Goal: Information Seeking & Learning: Learn about a topic

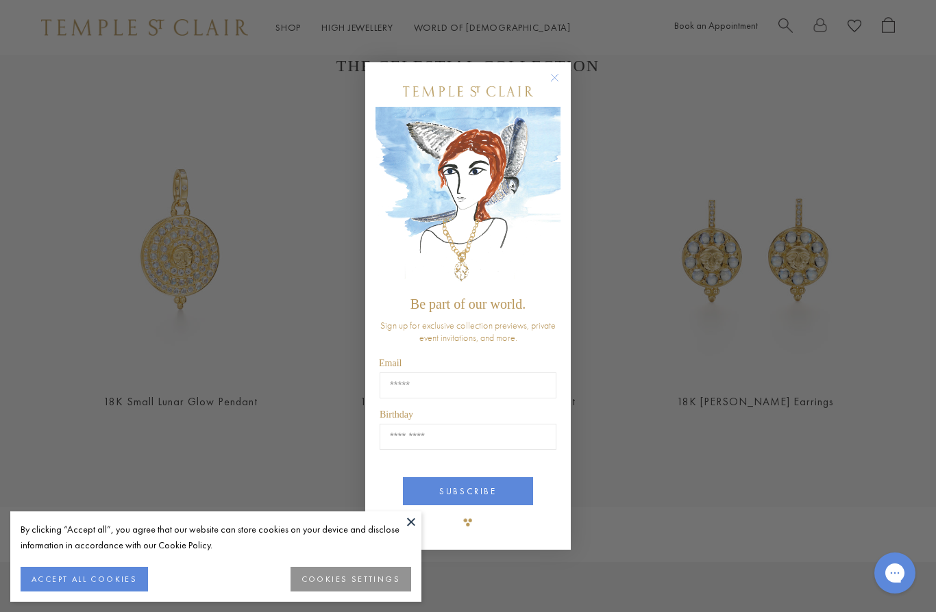
scroll to position [449, 0]
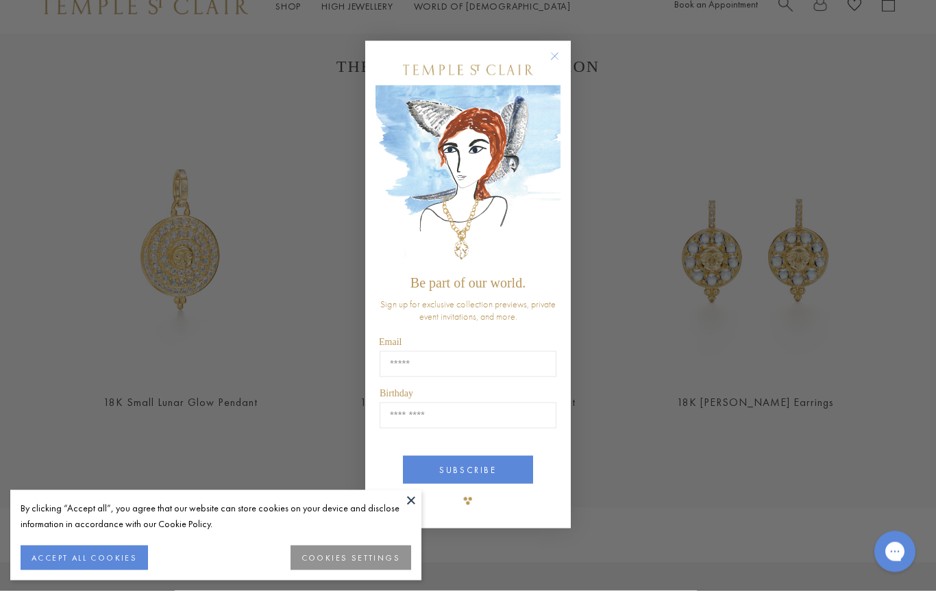
click at [559, 86] on circle "Close dialog" at bounding box center [555, 78] width 16 height 16
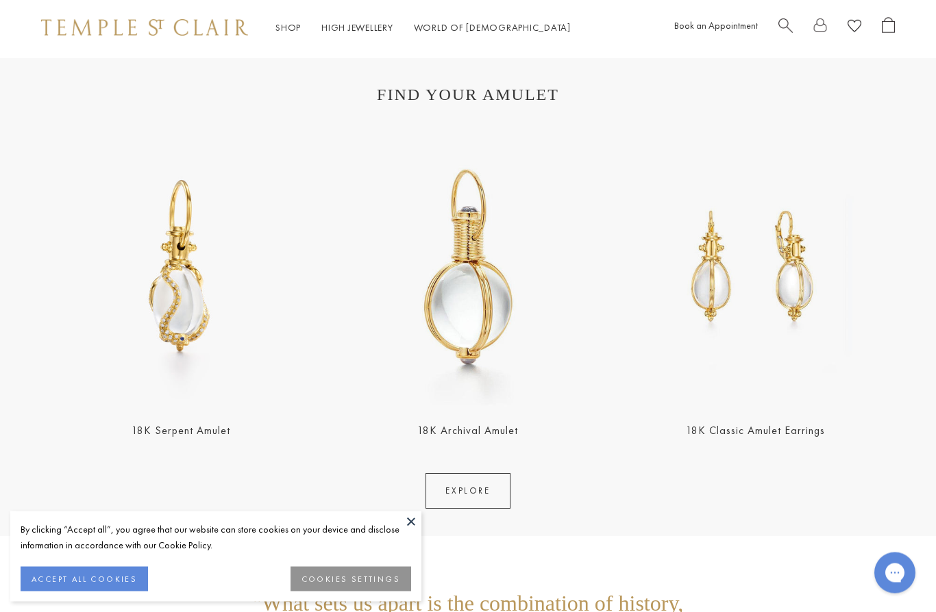
scroll to position [2389, 0]
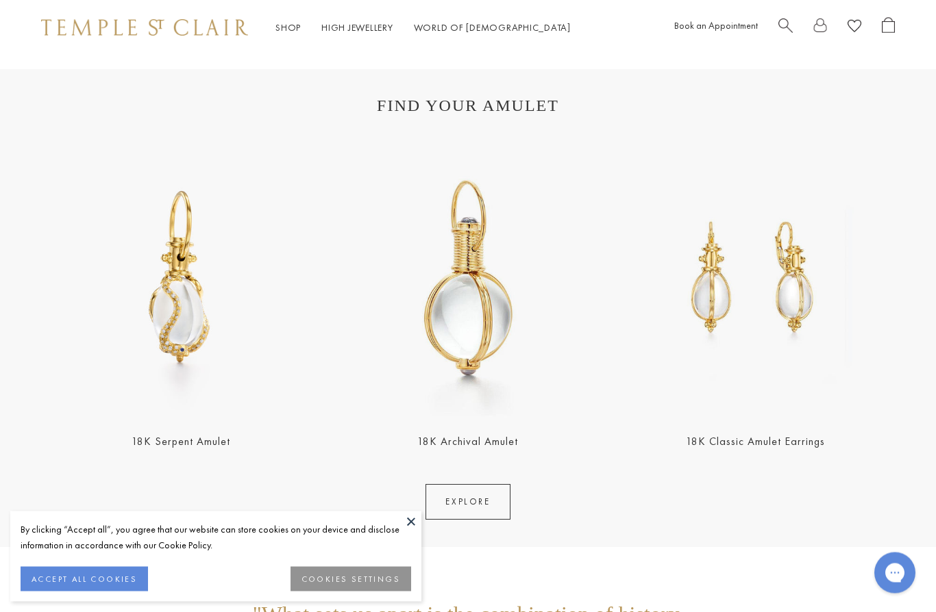
click at [412, 527] on button at bounding box center [411, 522] width 21 height 21
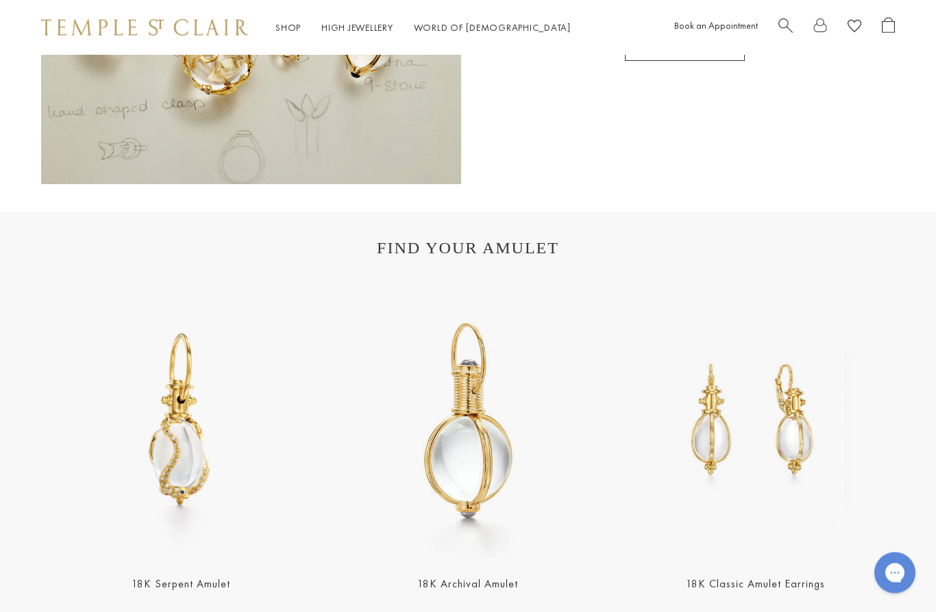
scroll to position [2230, 0]
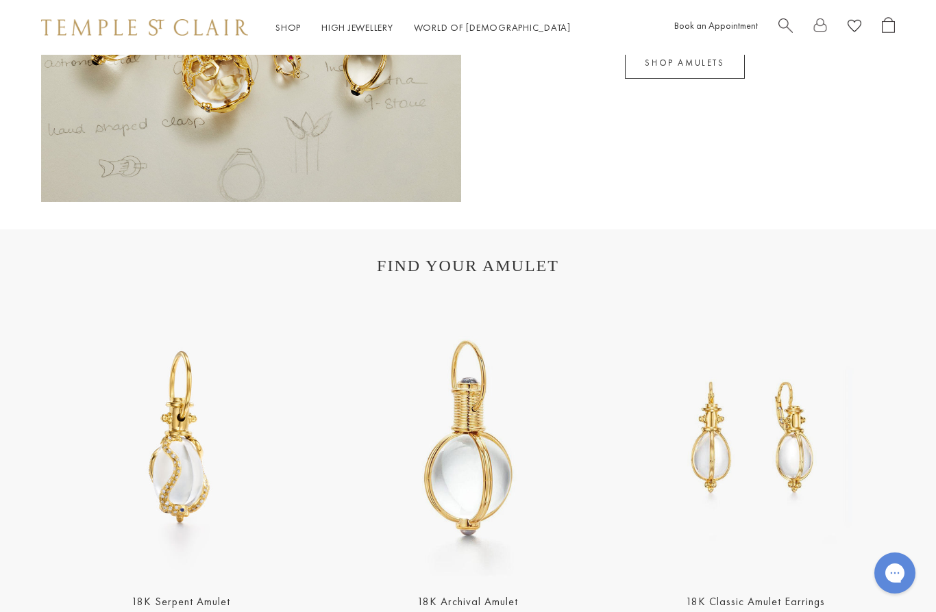
click at [291, 29] on link "Shop Shop" at bounding box center [287, 27] width 25 height 12
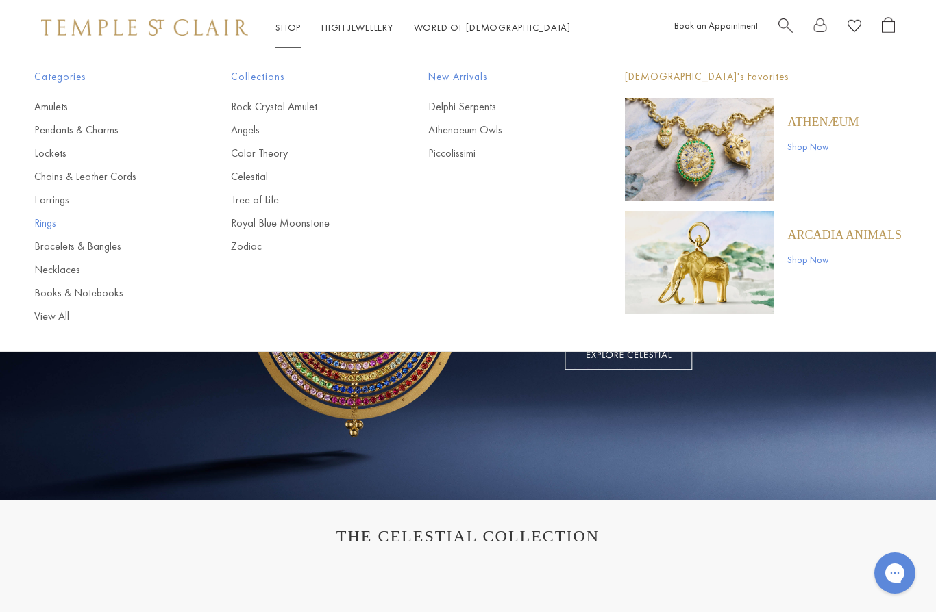
click at [37, 222] on link "Rings" at bounding box center [105, 223] width 142 height 15
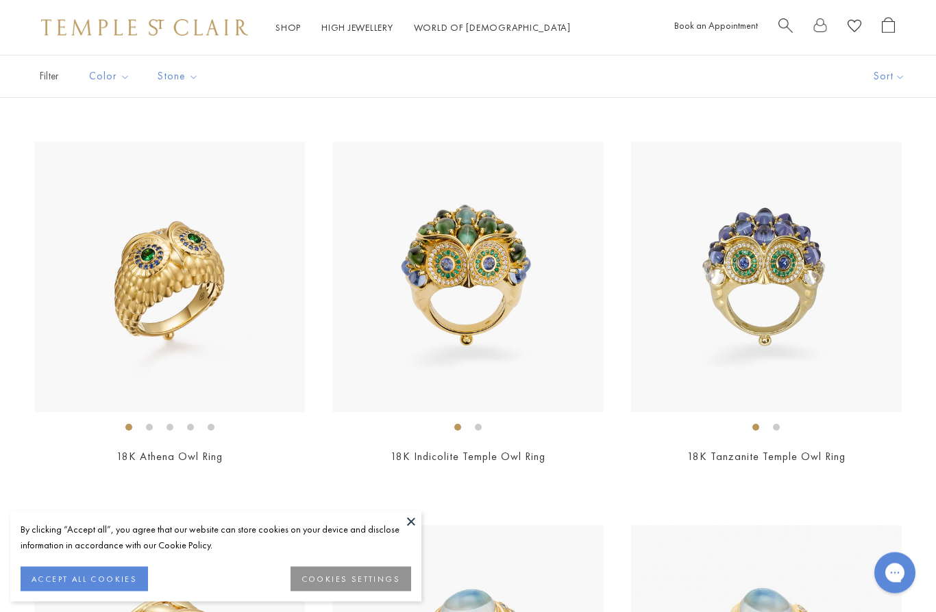
scroll to position [467, 0]
click at [417, 532] on button at bounding box center [411, 522] width 21 height 21
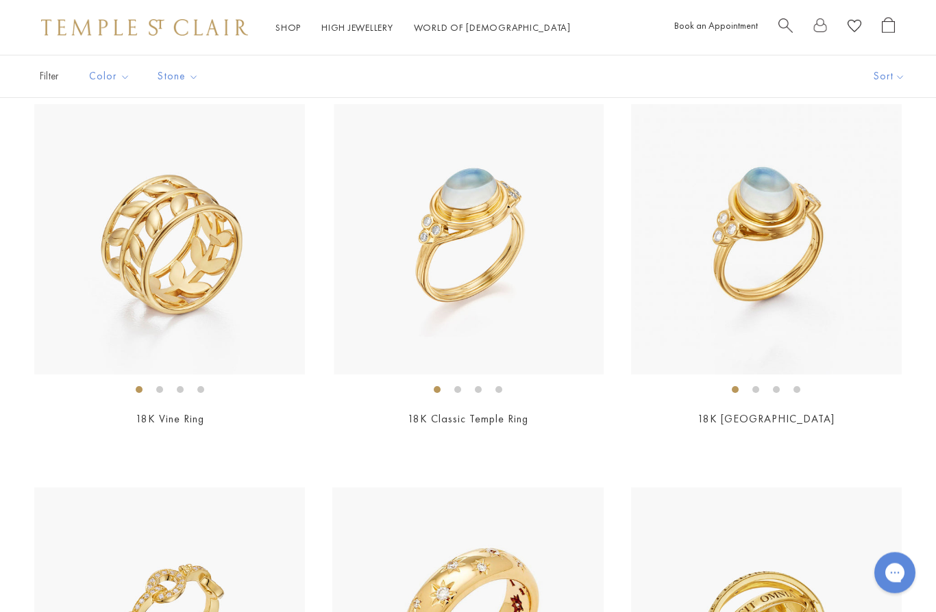
scroll to position [888, 0]
click at [490, 412] on link "18K Classic Temple Ring" at bounding box center [468, 419] width 121 height 14
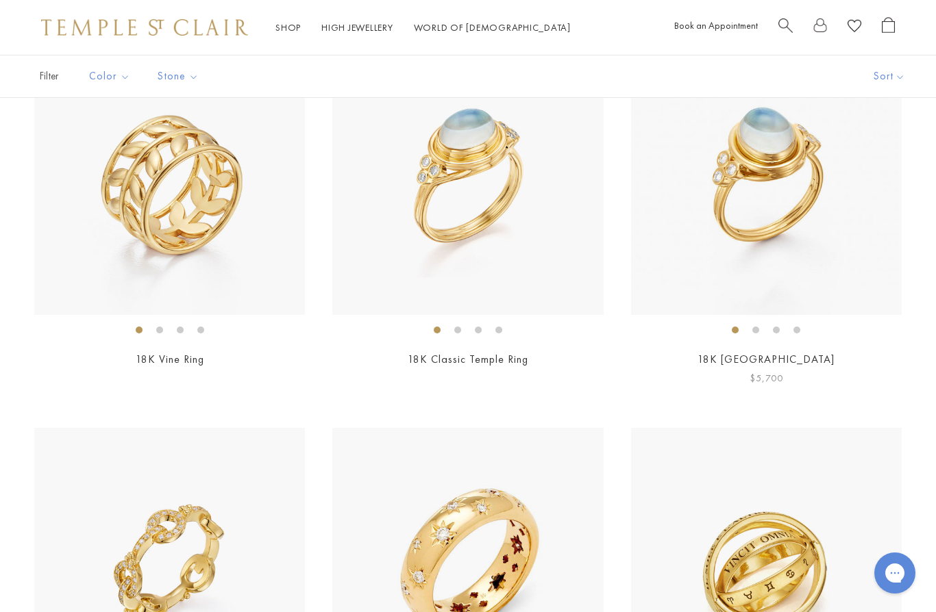
click at [820, 353] on link "18K [GEOGRAPHIC_DATA]" at bounding box center [765, 359] width 137 height 14
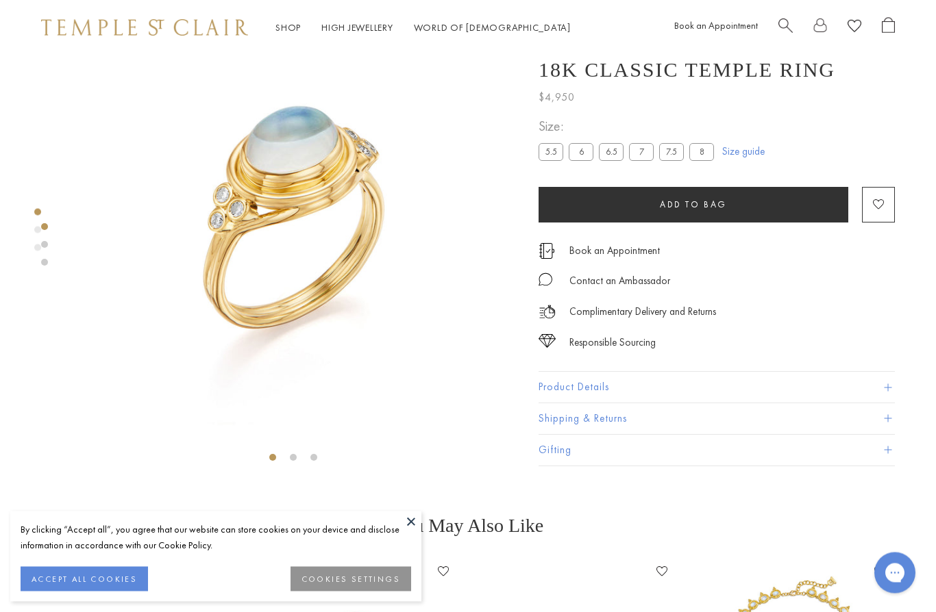
scroll to position [55, 0]
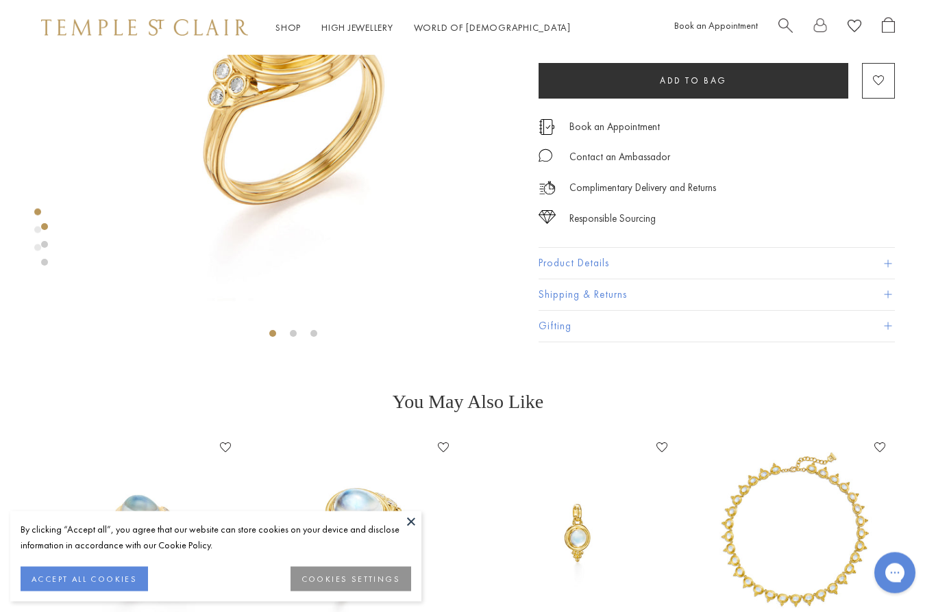
click at [750, 264] on button "Product Details" at bounding box center [716, 264] width 356 height 31
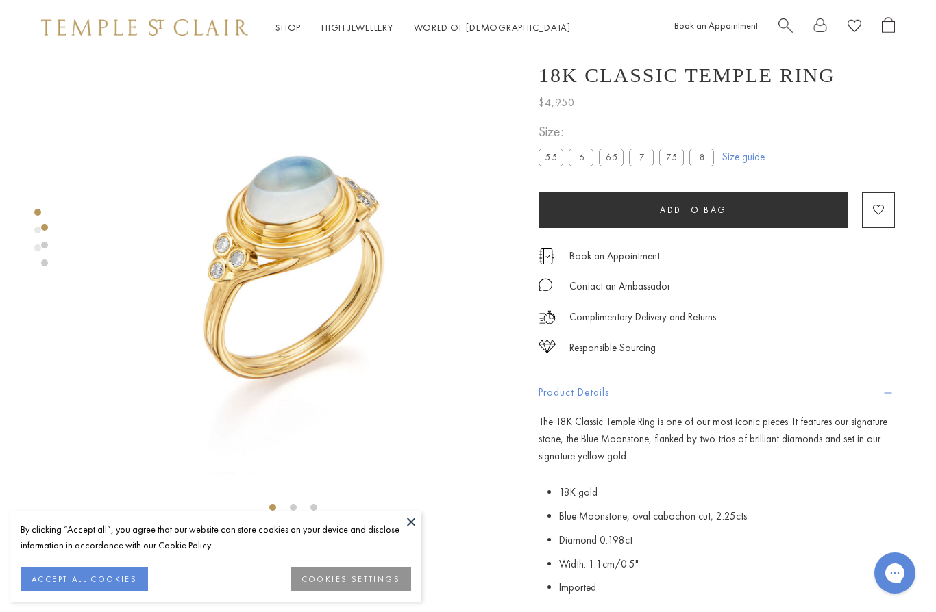
scroll to position [0, 0]
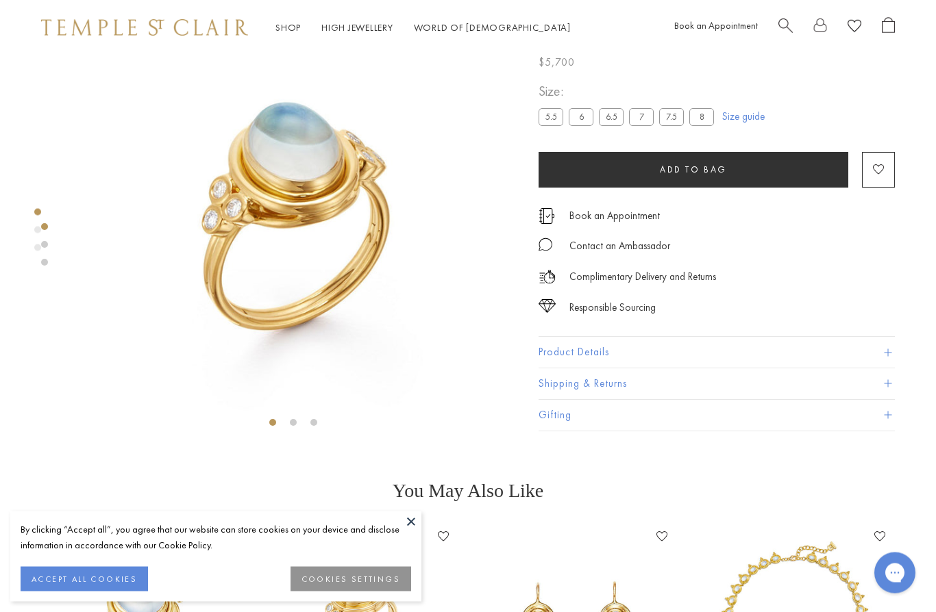
scroll to position [90, 0]
click at [292, 433] on div at bounding box center [292, 200] width 449 height 470
click at [332, 423] on div at bounding box center [292, 200] width 449 height 470
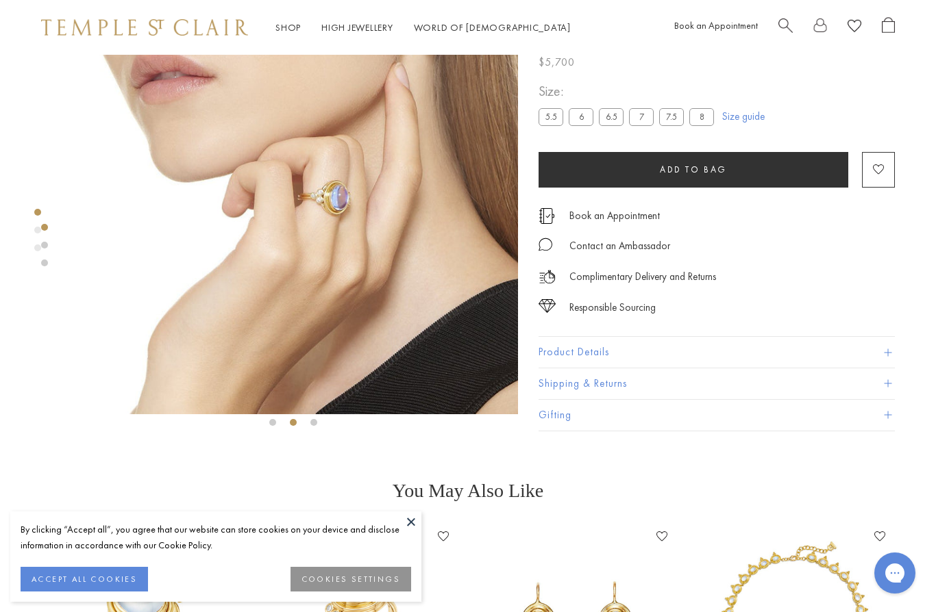
click at [375, 303] on img at bounding box center [292, 189] width 449 height 449
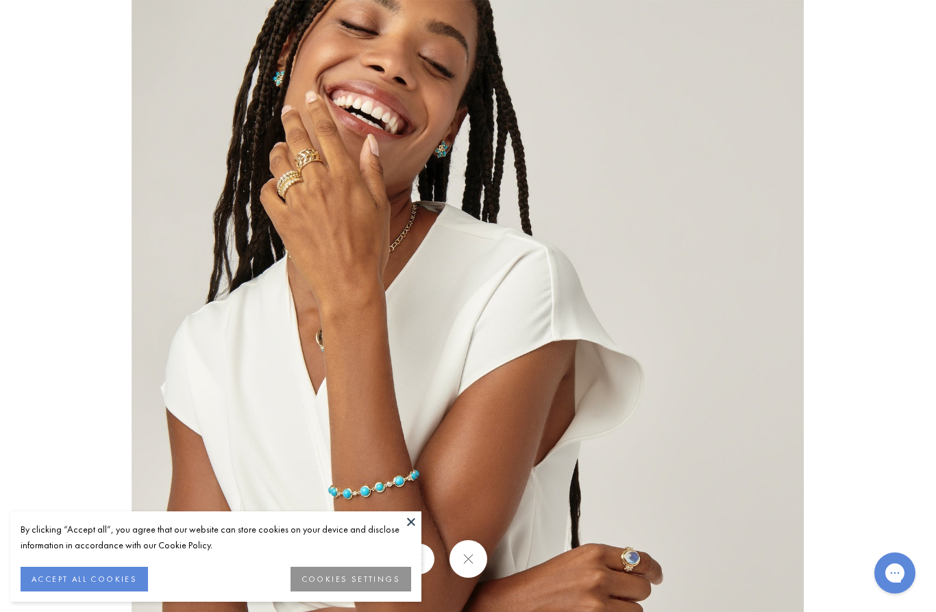
click at [415, 532] on button at bounding box center [411, 522] width 21 height 21
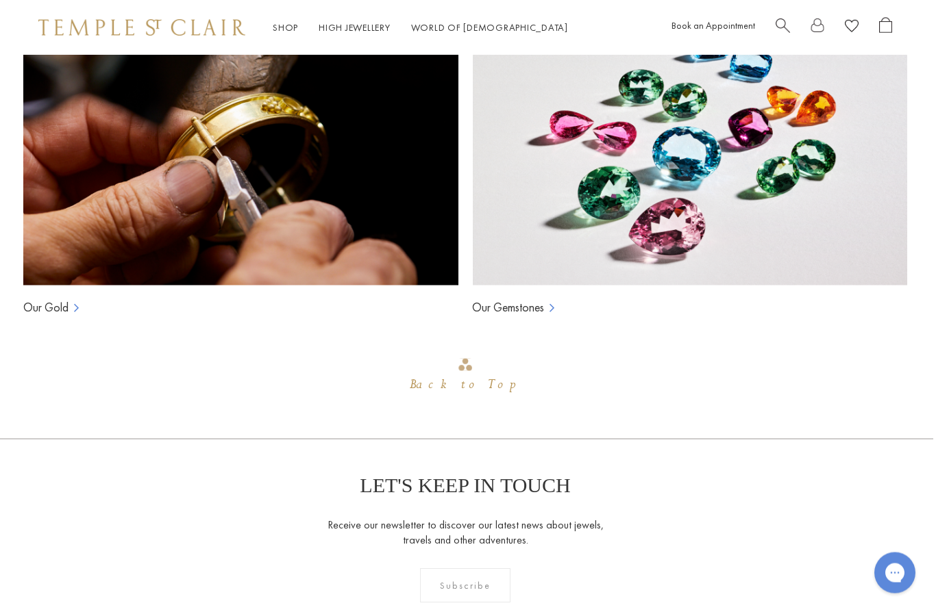
scroll to position [962, 3]
click at [531, 308] on link "Our Gemstones" at bounding box center [508, 307] width 72 height 16
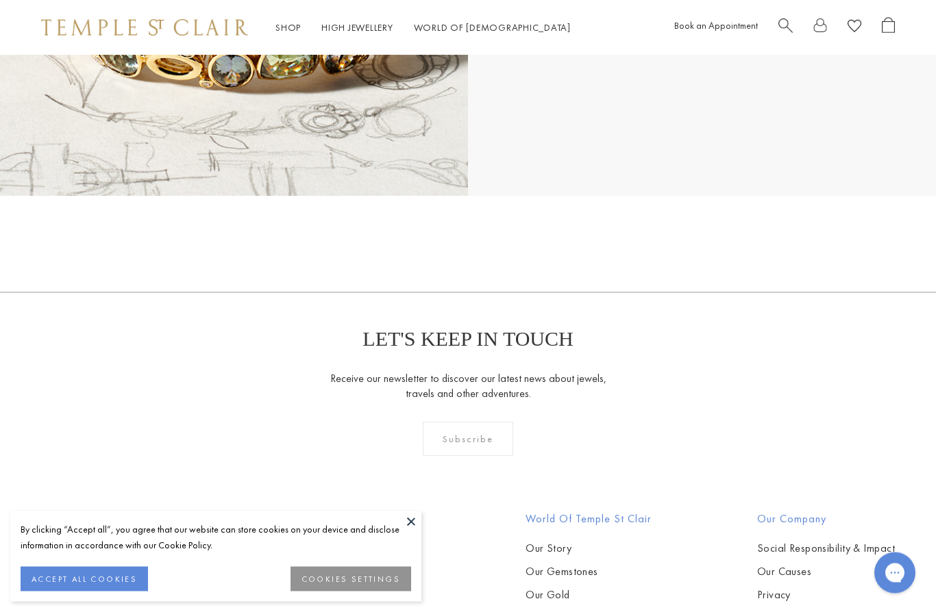
scroll to position [16081, 0]
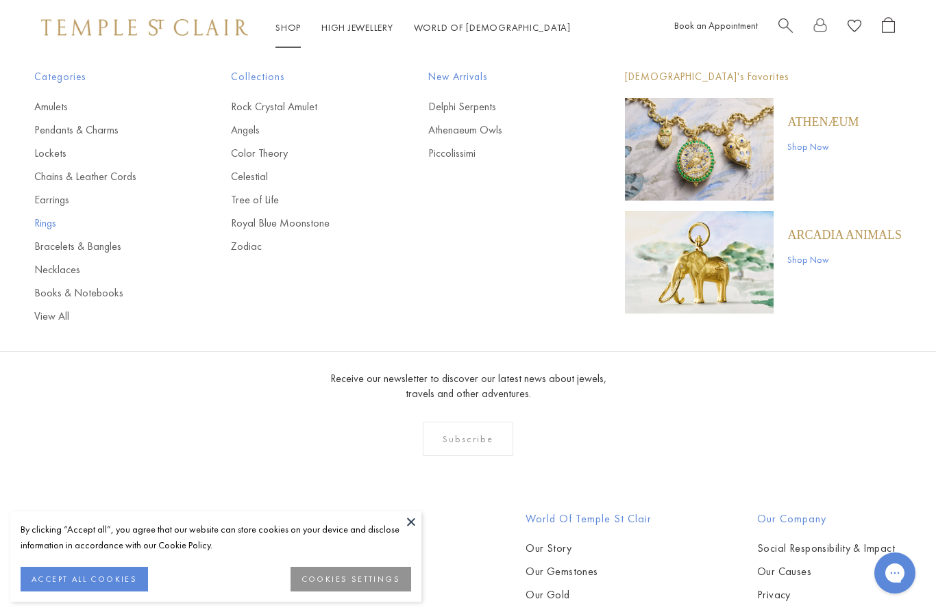
click at [37, 225] on link "Rings" at bounding box center [105, 223] width 142 height 15
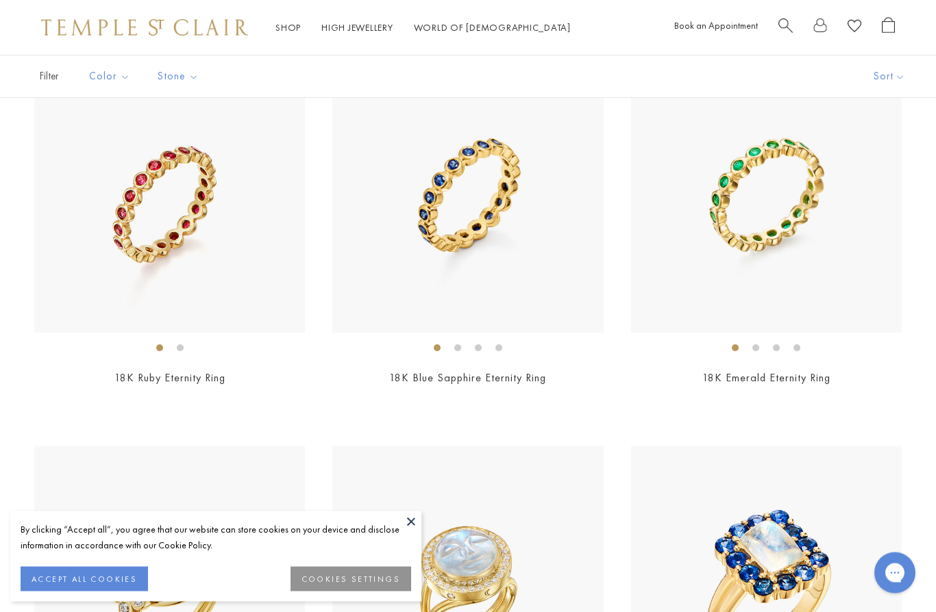
scroll to position [4765, 0]
click at [569, 275] on img at bounding box center [467, 197] width 271 height 271
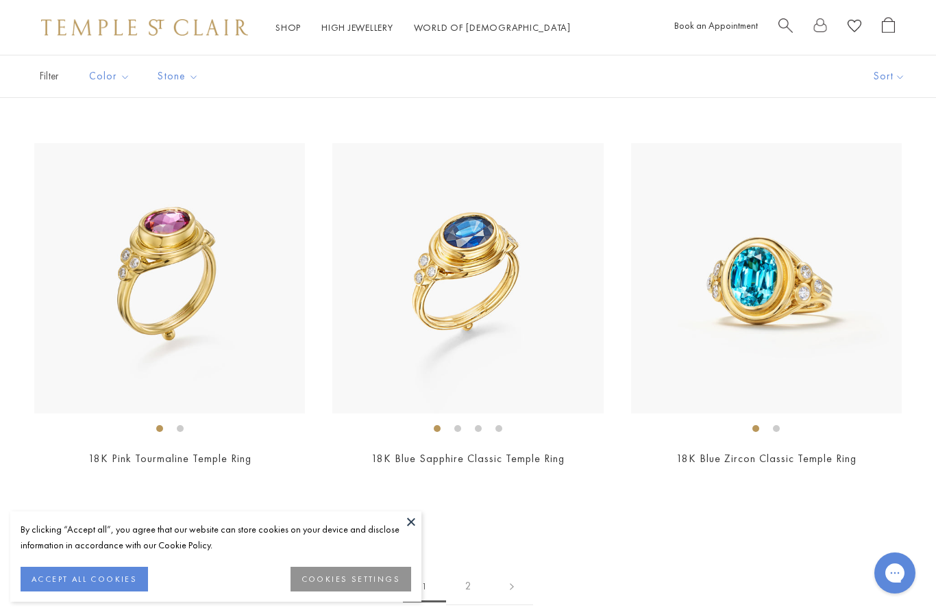
scroll to position [5835, 0]
click at [449, 302] on img at bounding box center [467, 279] width 271 height 271
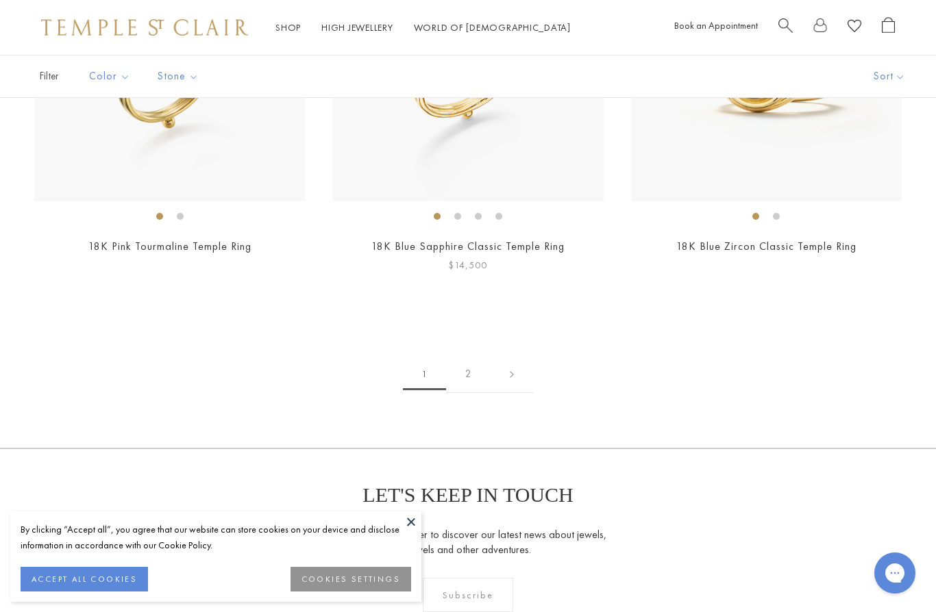
scroll to position [6053, 0]
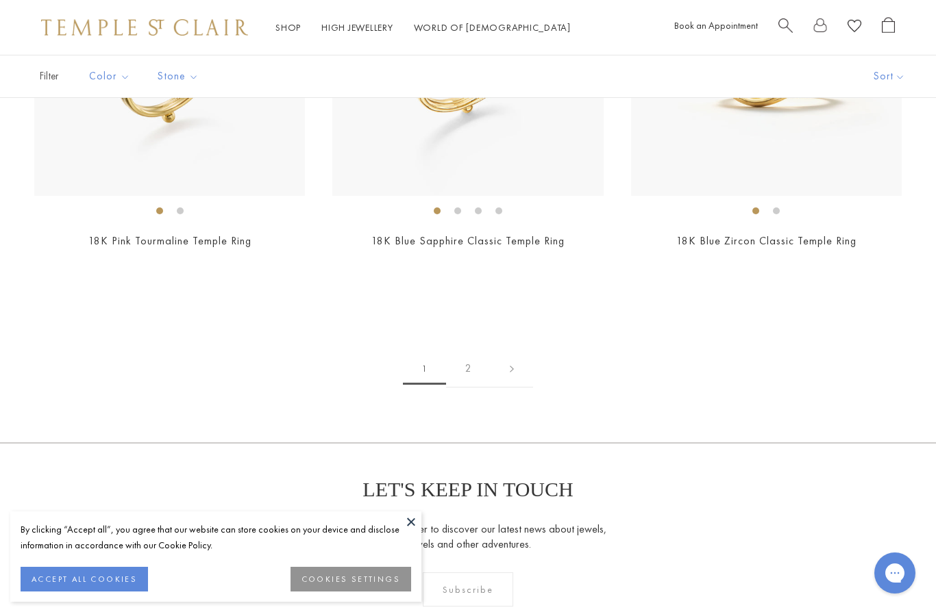
click at [479, 360] on link "2" at bounding box center [468, 369] width 45 height 38
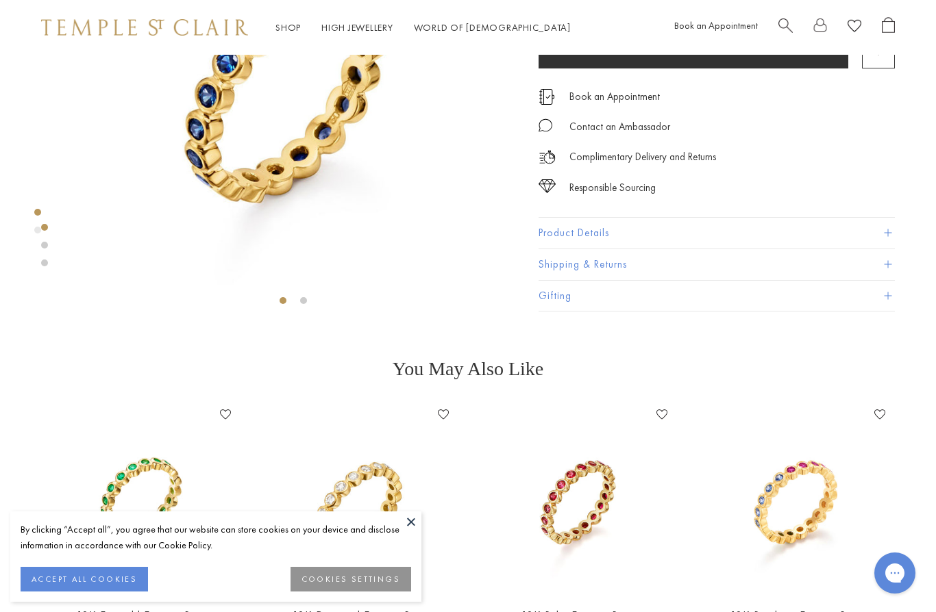
scroll to position [211, 0]
click at [749, 236] on button "Product Details" at bounding box center [716, 234] width 356 height 31
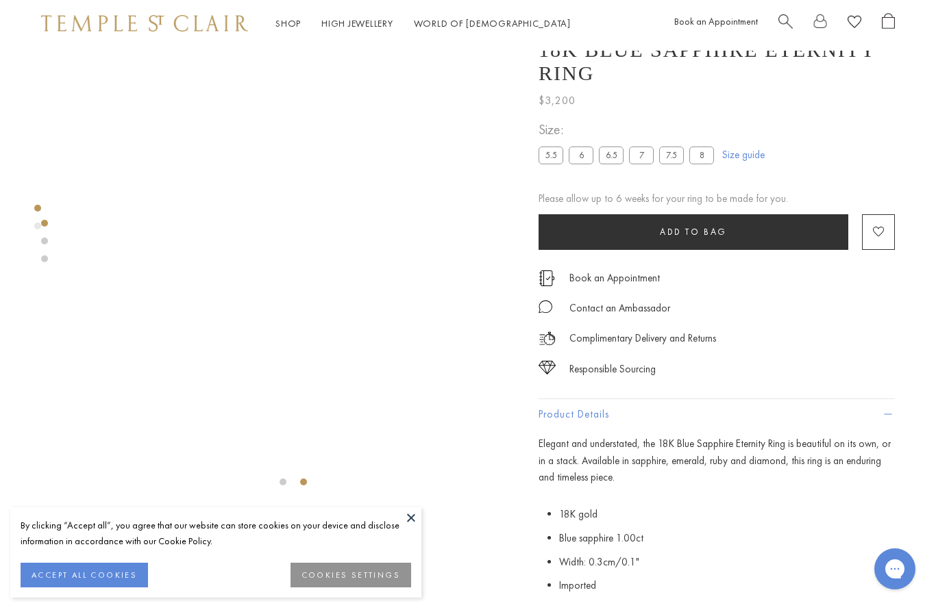
scroll to position [0, 0]
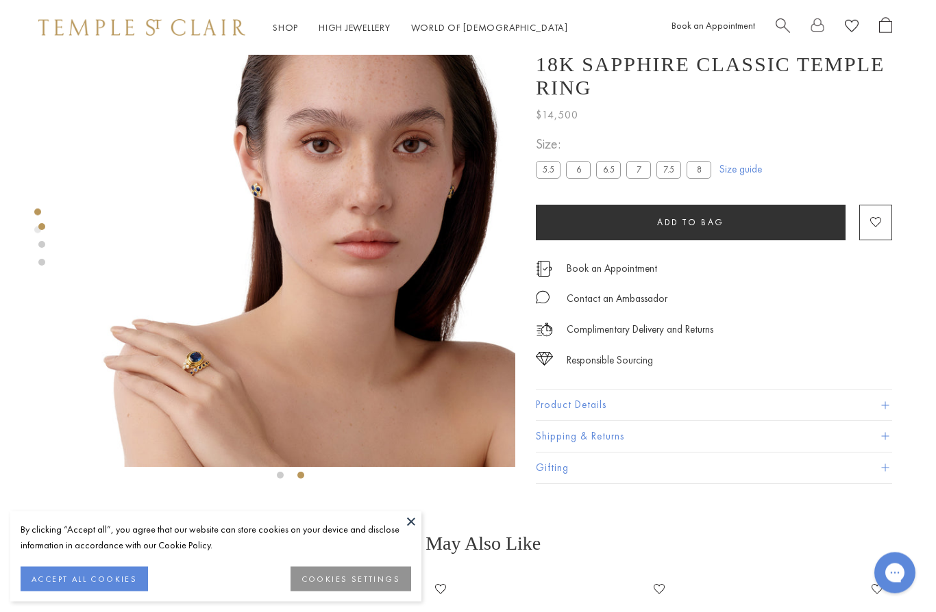
scroll to position [37, 3]
click at [589, 392] on button "Product Details" at bounding box center [714, 405] width 356 height 31
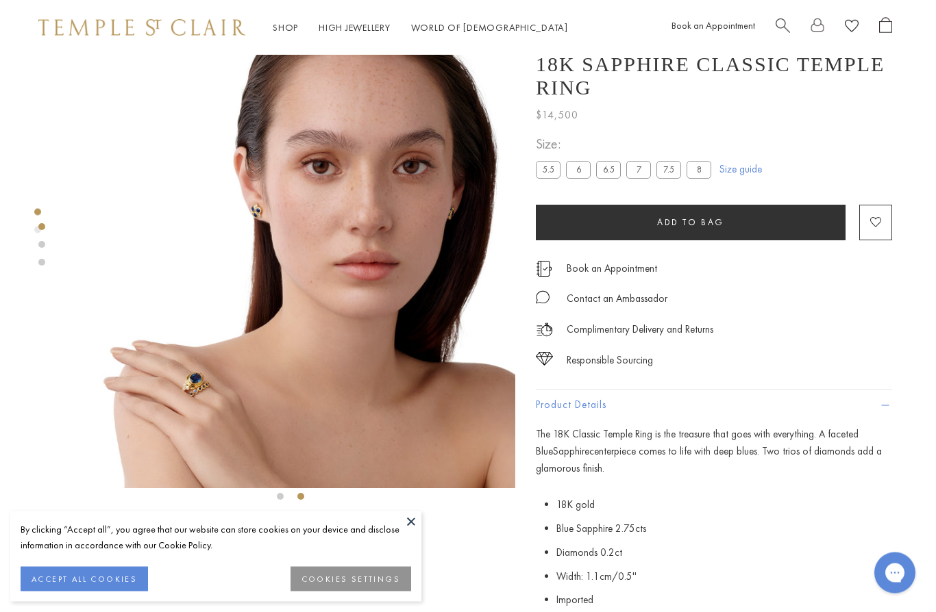
scroll to position [0, 3]
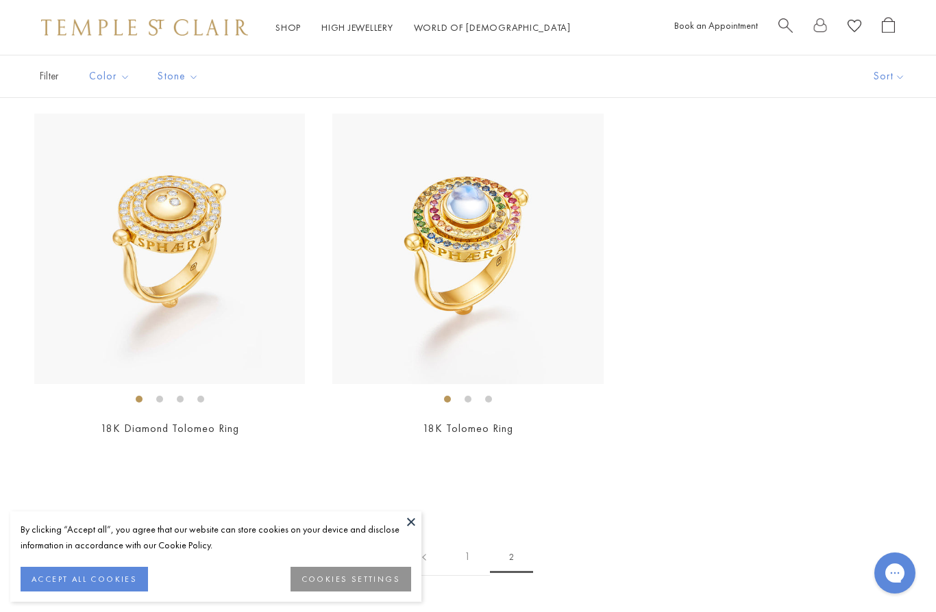
scroll to position [875, 0]
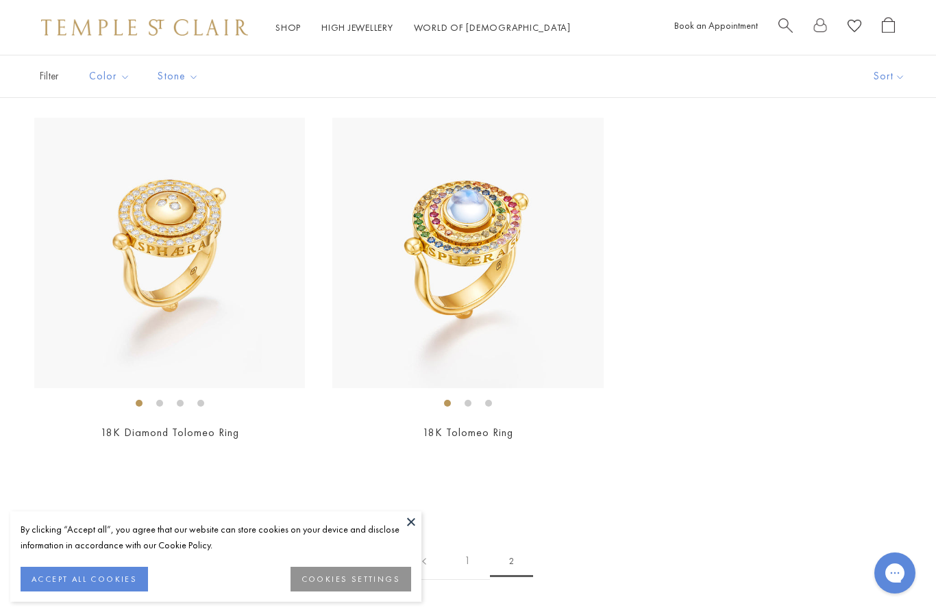
click at [294, 28] on link "Shop Shop" at bounding box center [287, 27] width 25 height 12
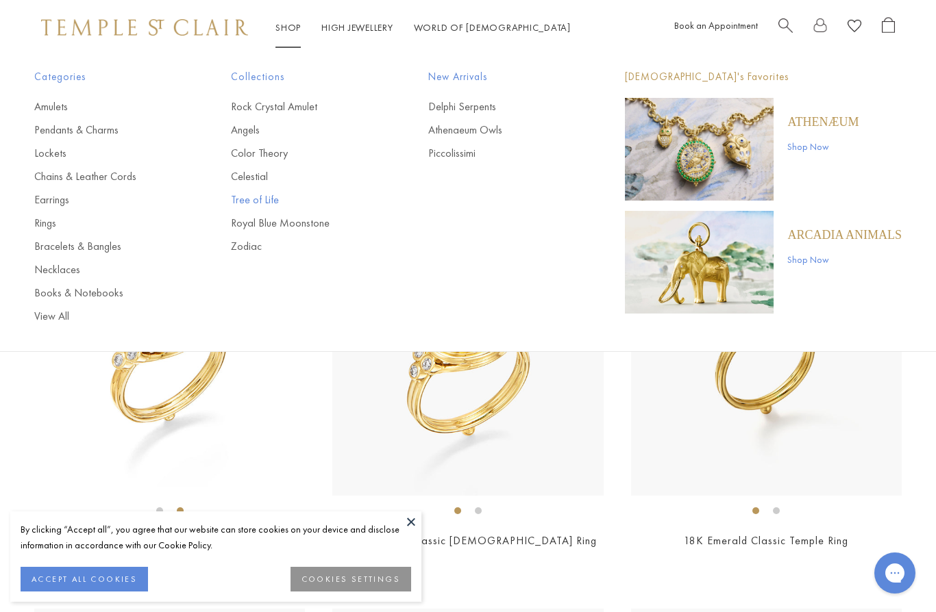
click at [275, 201] on link "Tree of Life" at bounding box center [302, 199] width 142 height 15
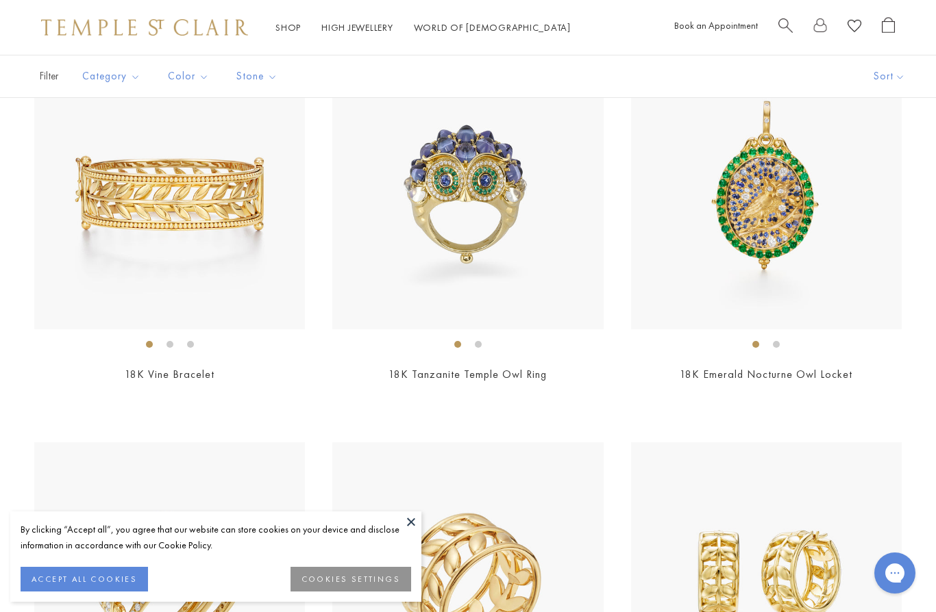
scroll to position [2646, 0]
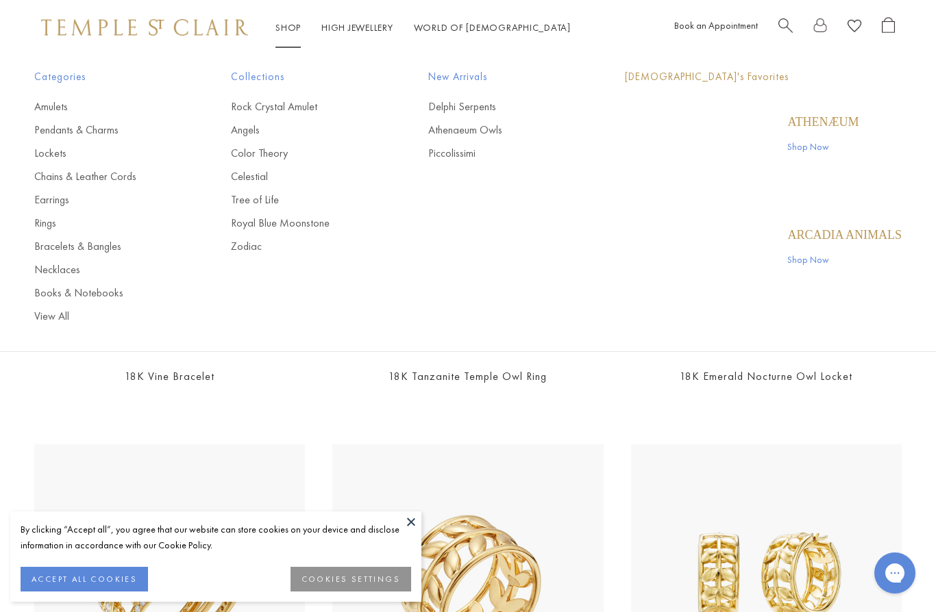
click at [295, 33] on link "Shop Shop" at bounding box center [287, 27] width 25 height 12
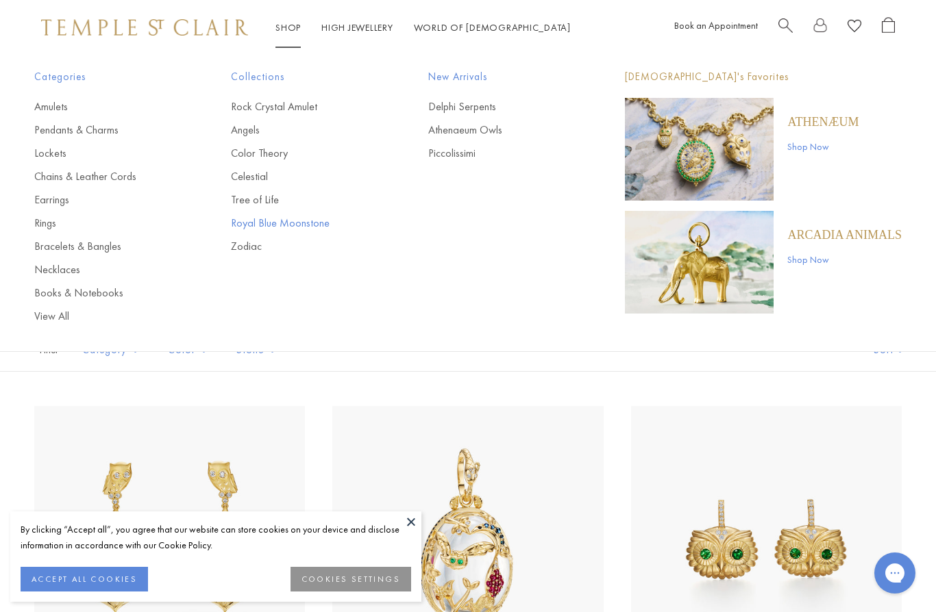
click at [320, 223] on link "Royal Blue Moonstone" at bounding box center [302, 223] width 142 height 15
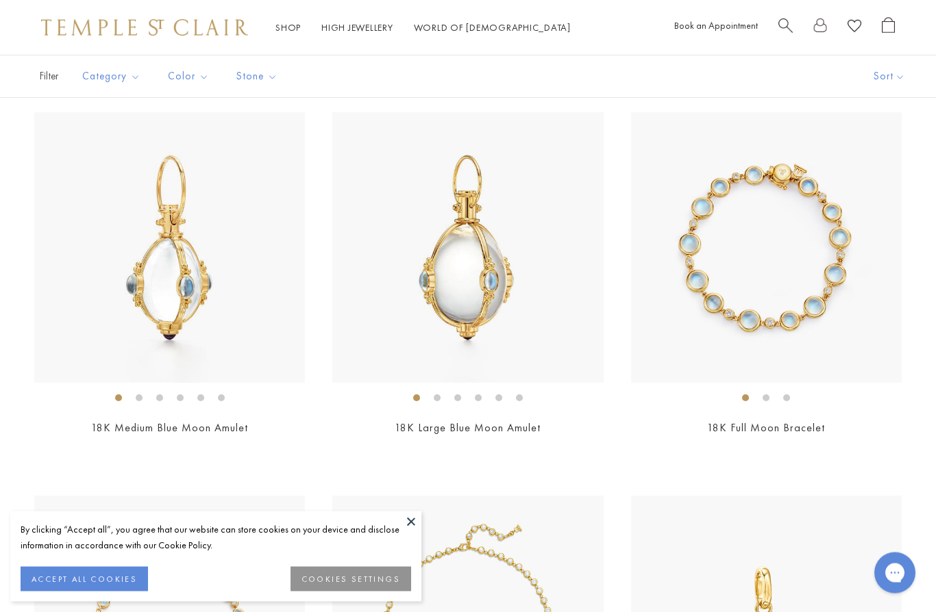
scroll to position [2211, 0]
click at [825, 332] on img at bounding box center [766, 247] width 271 height 271
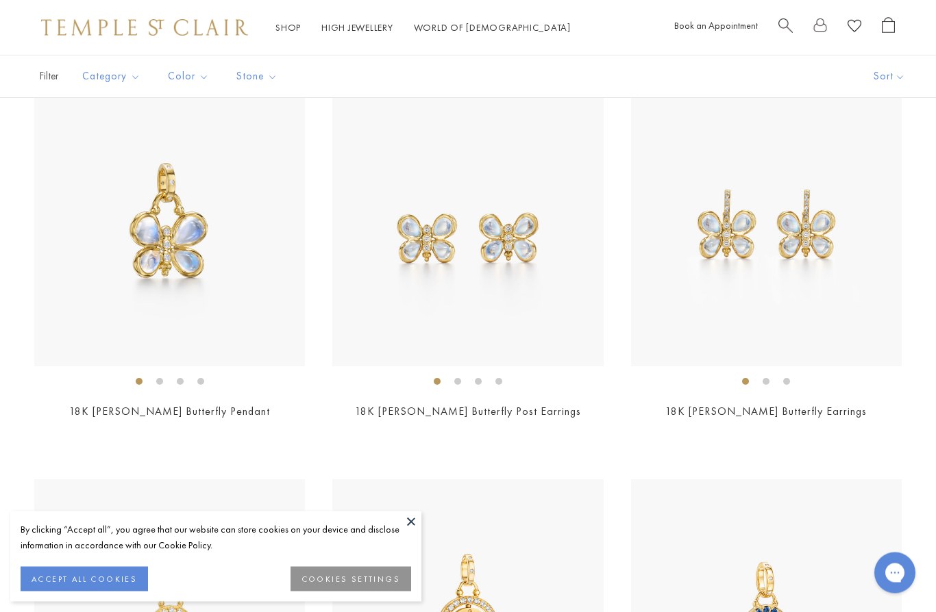
scroll to position [4529, 0]
click at [353, 21] on link "High Jewellery High Jewellery" at bounding box center [357, 27] width 72 height 12
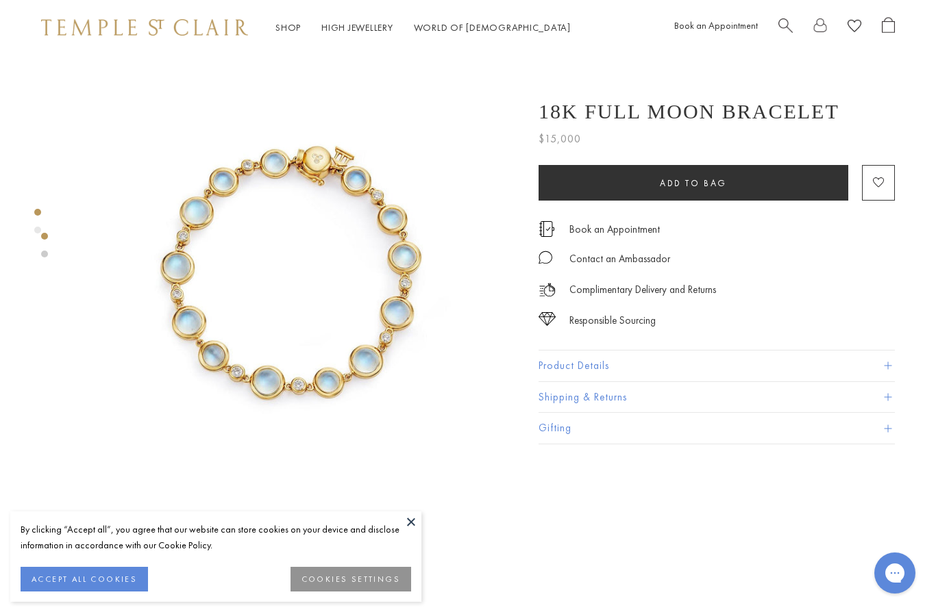
click at [766, 360] on button "Product Details" at bounding box center [716, 366] width 356 height 31
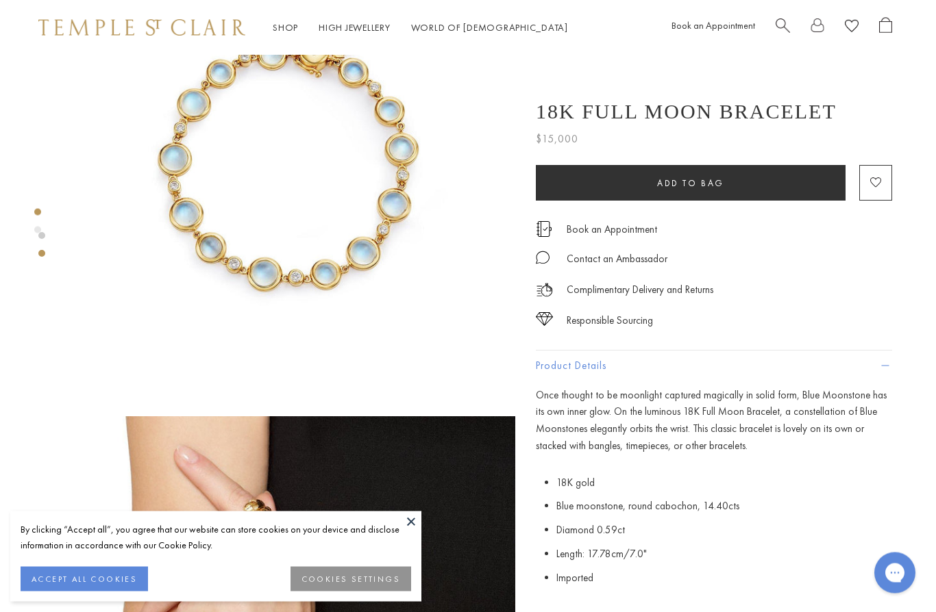
scroll to position [103, 3]
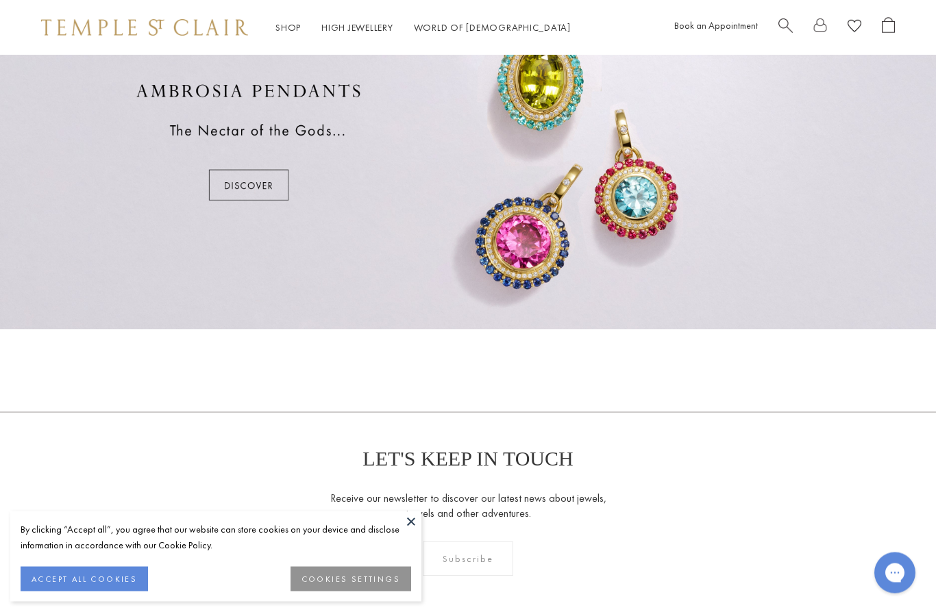
scroll to position [847, 0]
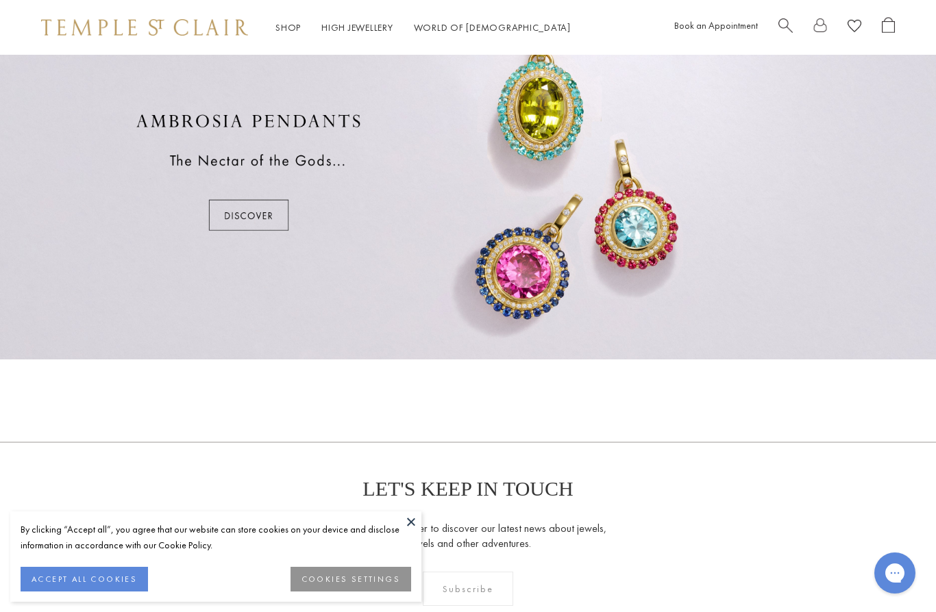
click at [242, 232] on div at bounding box center [468, 172] width 936 height 375
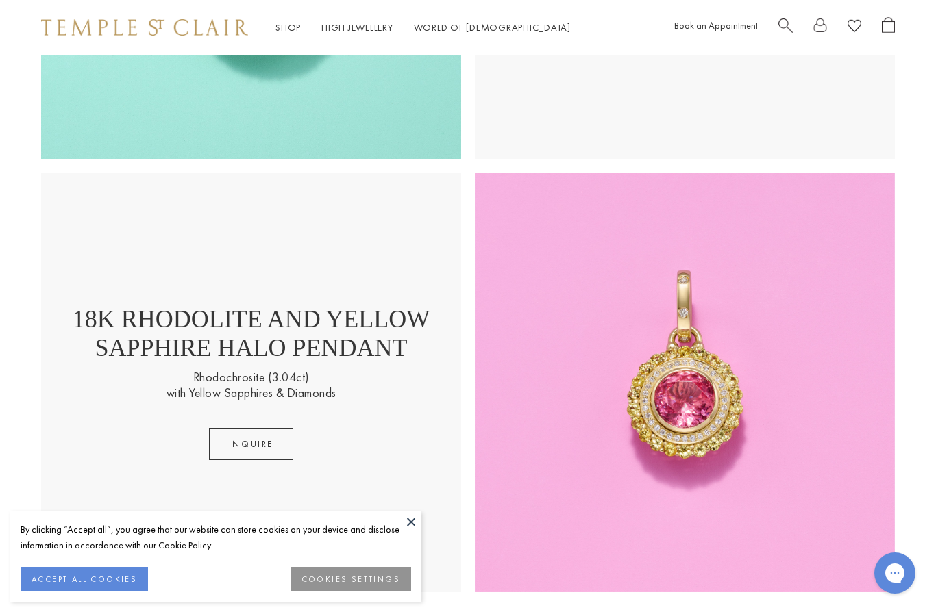
scroll to position [2003, 0]
